Goal: Task Accomplishment & Management: Manage account settings

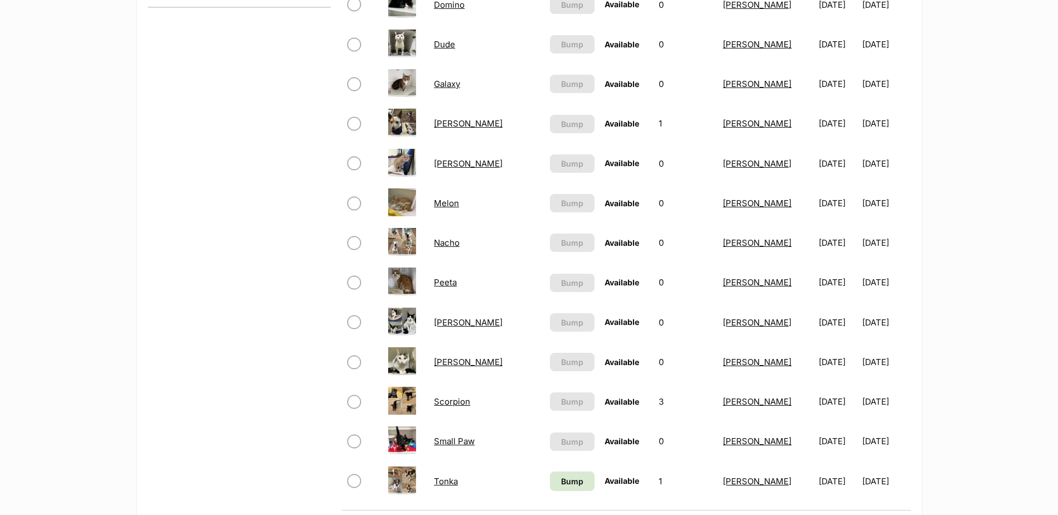
scroll to position [614, 0]
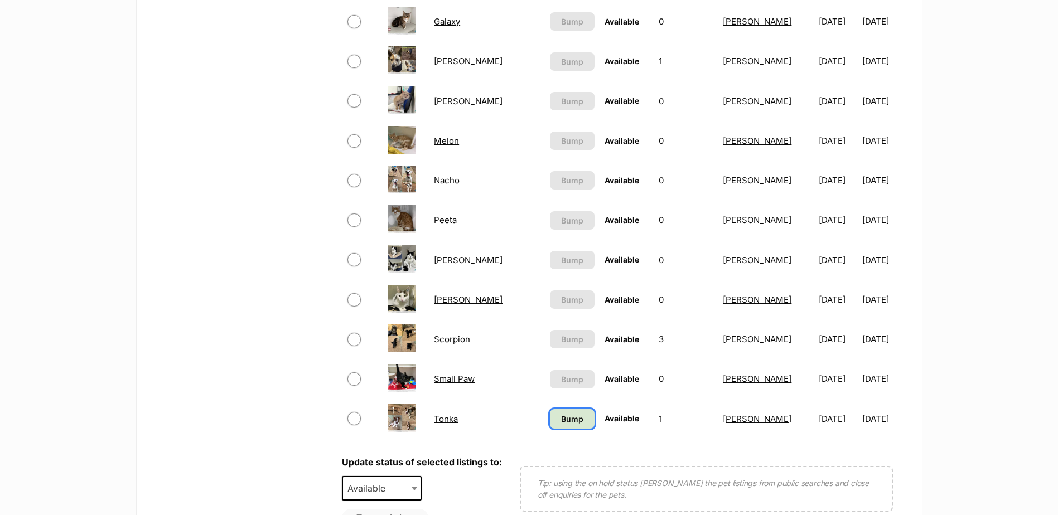
click at [561, 422] on span "Bump" at bounding box center [572, 419] width 22 height 12
click at [451, 340] on link "Scorpion" at bounding box center [452, 339] width 36 height 11
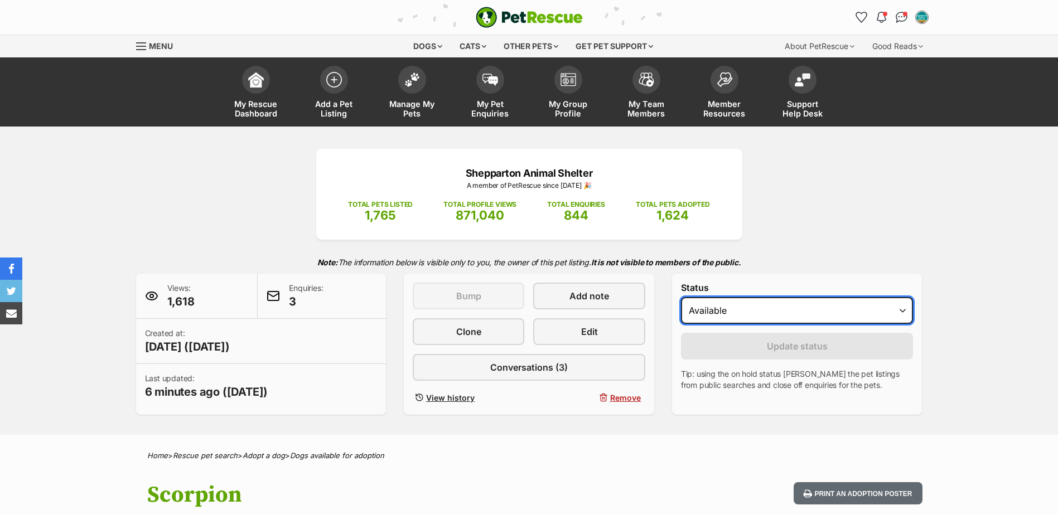
click at [747, 307] on select "Draft - not available as listing has enquires Available On hold Adopted" at bounding box center [797, 310] width 233 height 27
select select "on_hold"
click at [681, 297] on select "Draft - not available as listing has enquires Available On hold Adopted" at bounding box center [797, 310] width 233 height 27
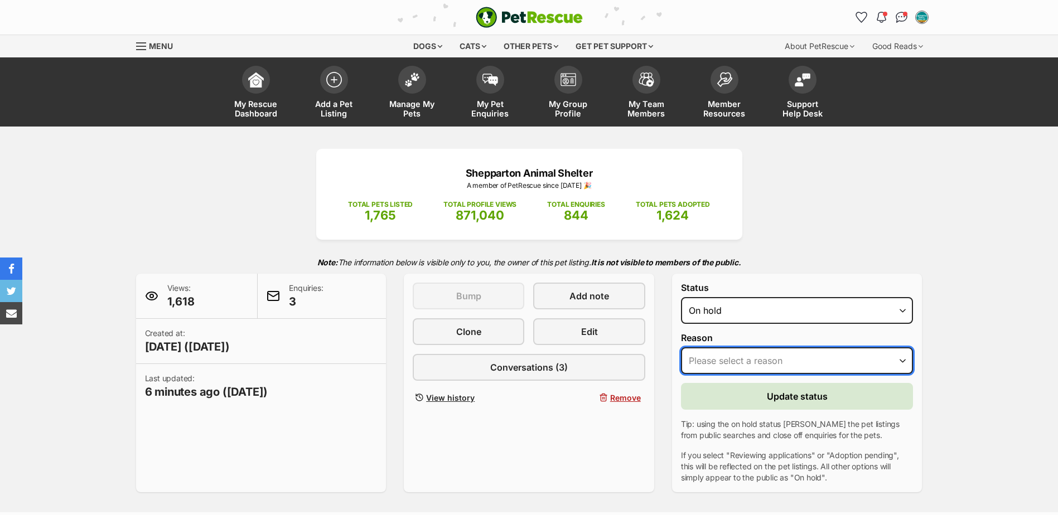
click at [733, 349] on select "Please select a reason Medical reasons Reviewing applications Adoption pending …" at bounding box center [797, 361] width 233 height 27
select select "adoption_pending"
click at [681, 348] on select "Please select a reason Medical reasons Reviewing applications Adoption pending …" at bounding box center [797, 361] width 233 height 27
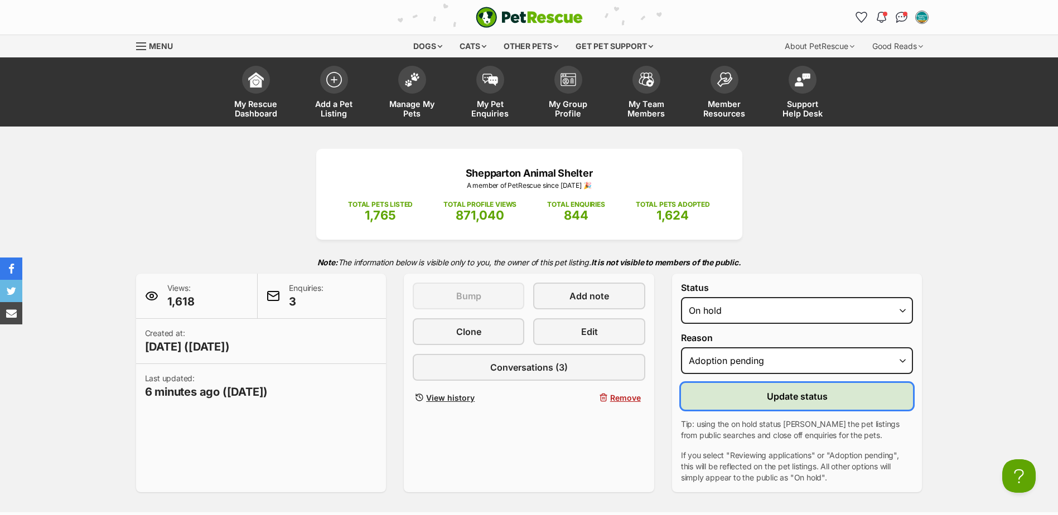
click at [735, 393] on button "Update status" at bounding box center [797, 396] width 233 height 27
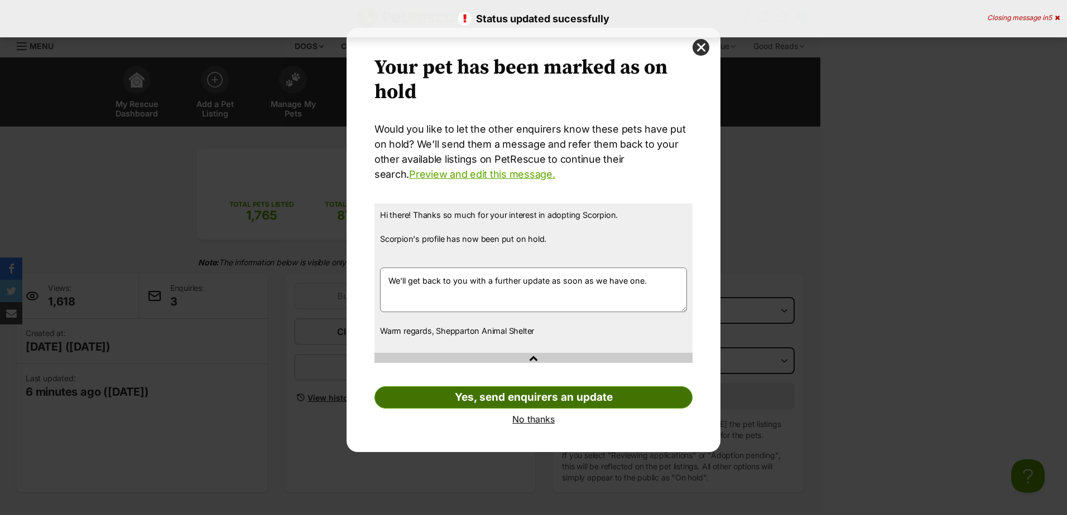
click at [528, 401] on link "Yes, send enquirers an update" at bounding box center [533, 398] width 318 height 22
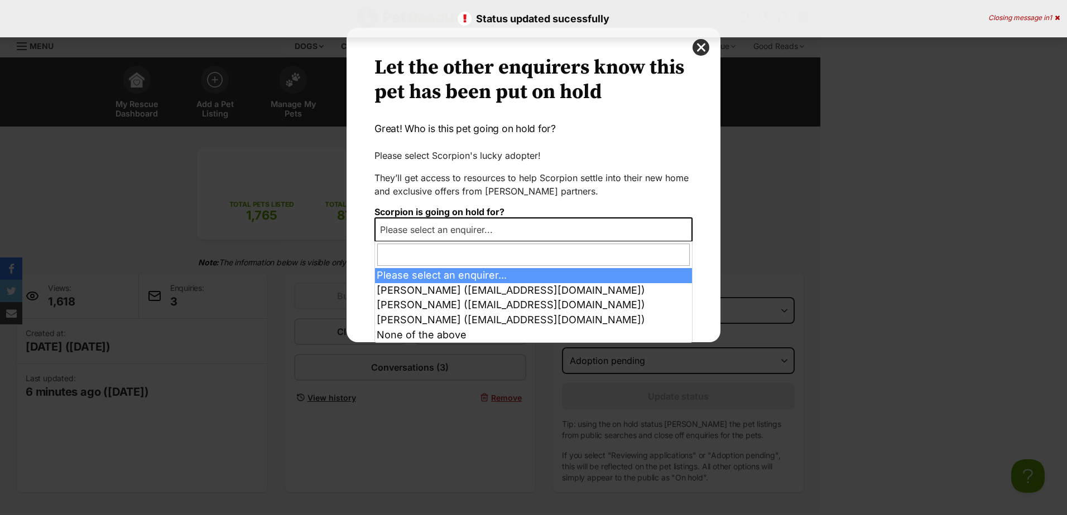
click at [523, 242] on div "Your pet has been marked as on hold Your pets have been marked as on hold Would…" at bounding box center [533, 257] width 1067 height 515
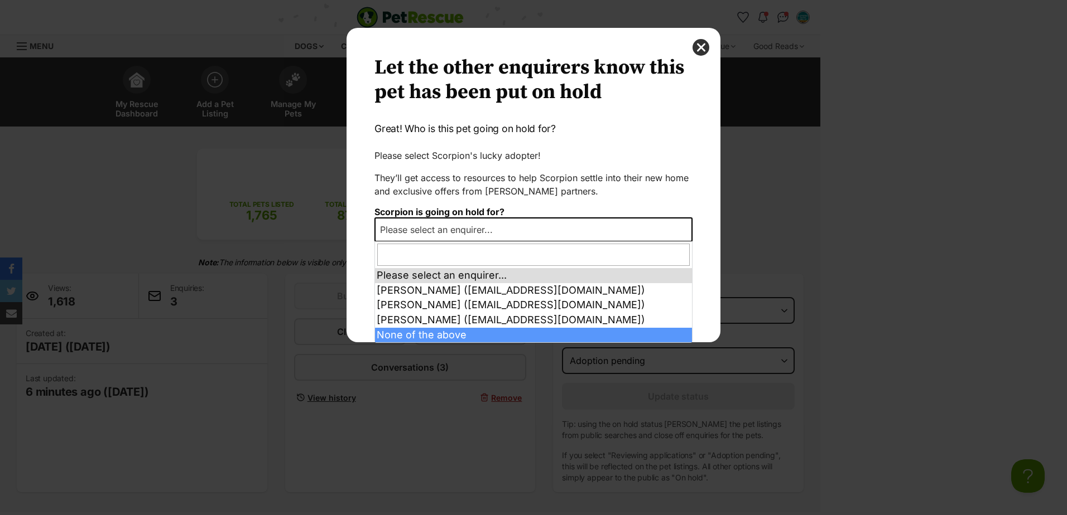
select select "other"
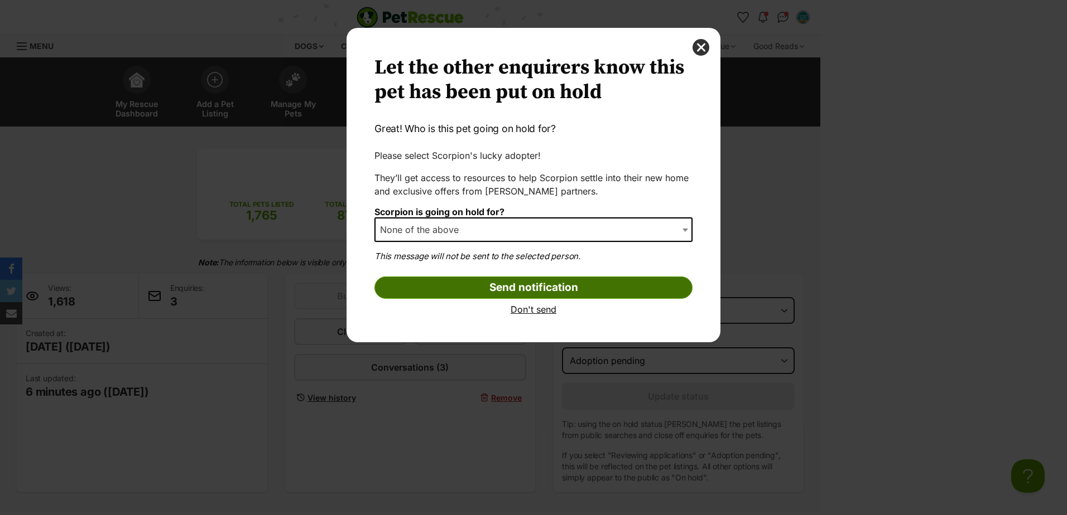
click at [498, 290] on input "Send notification" at bounding box center [533, 288] width 318 height 22
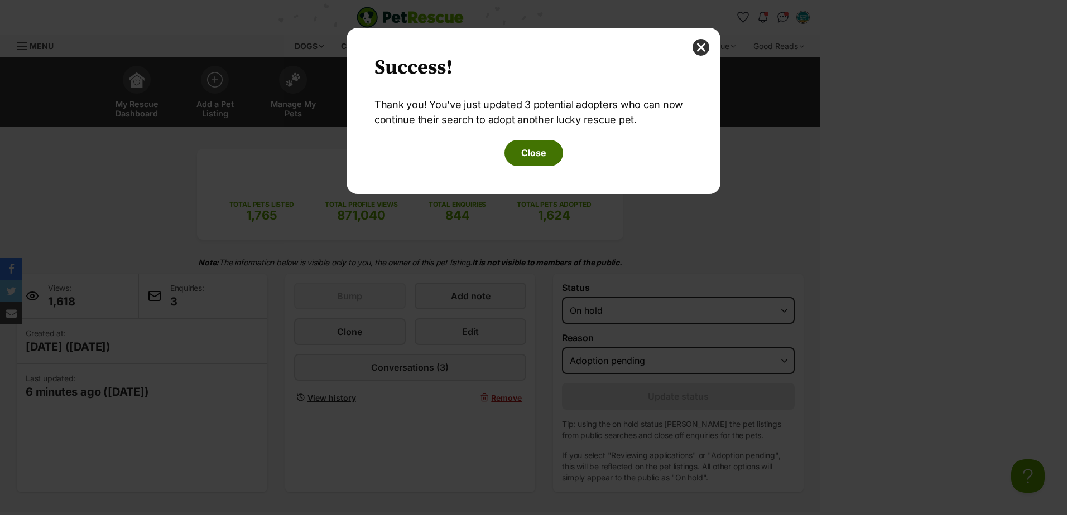
click at [533, 148] on button "Close" at bounding box center [533, 153] width 59 height 26
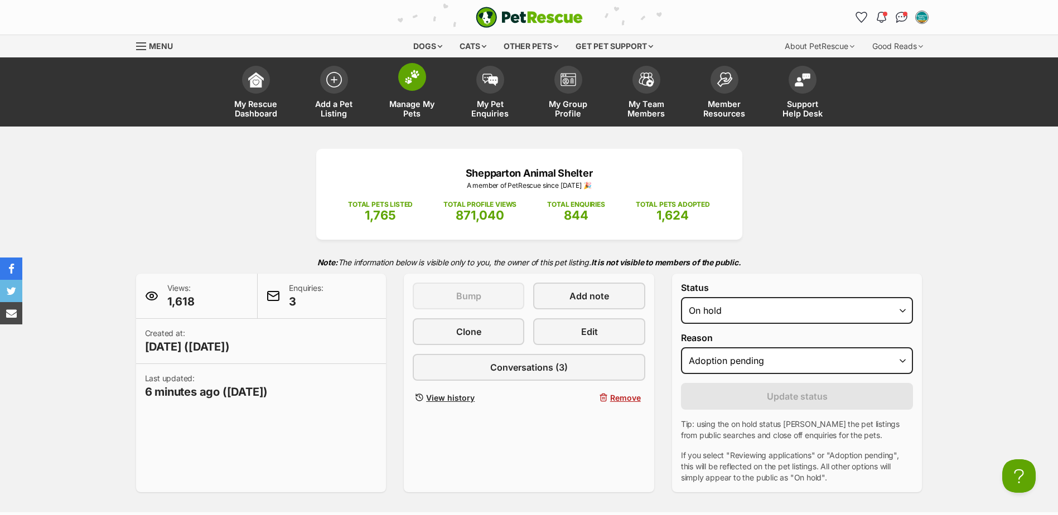
click at [423, 78] on span at bounding box center [412, 77] width 28 height 28
